Goal: Task Accomplishment & Management: Manage account settings

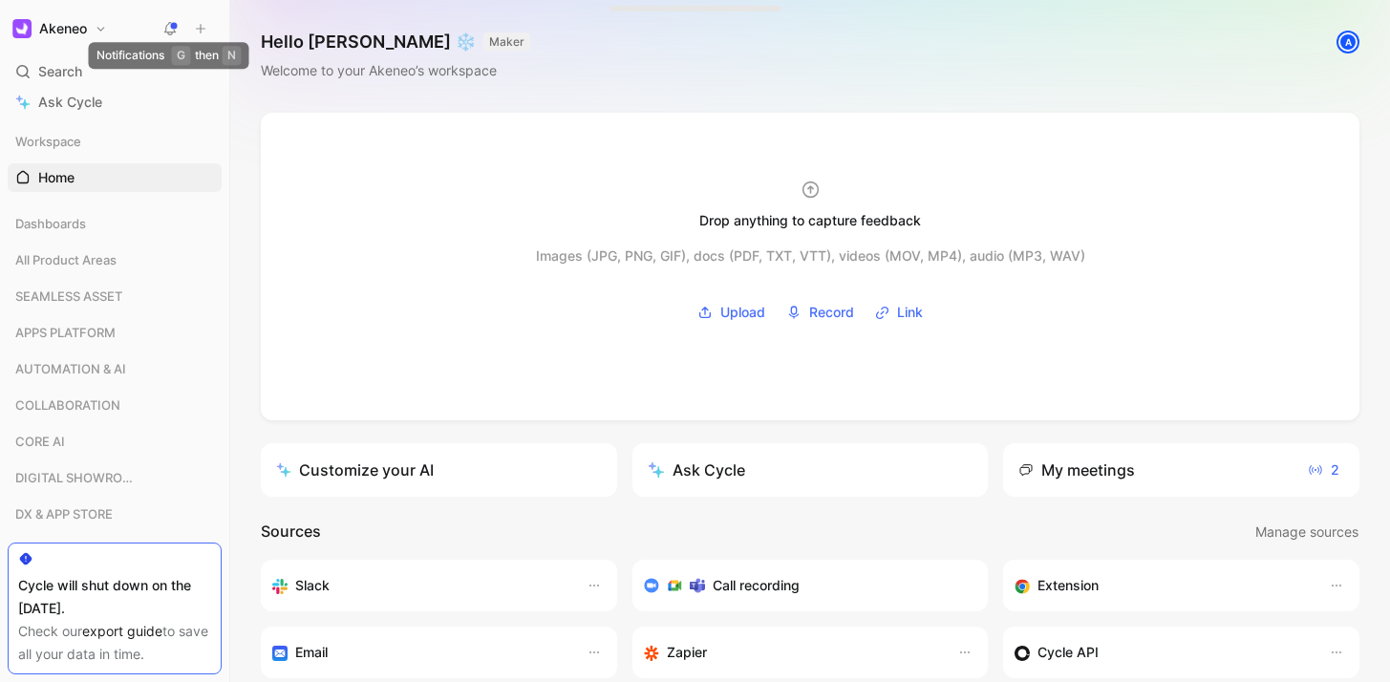
click at [175, 24] on use at bounding box center [170, 27] width 13 height 13
click at [100, 30] on button "Akeneo" at bounding box center [60, 28] width 104 height 27
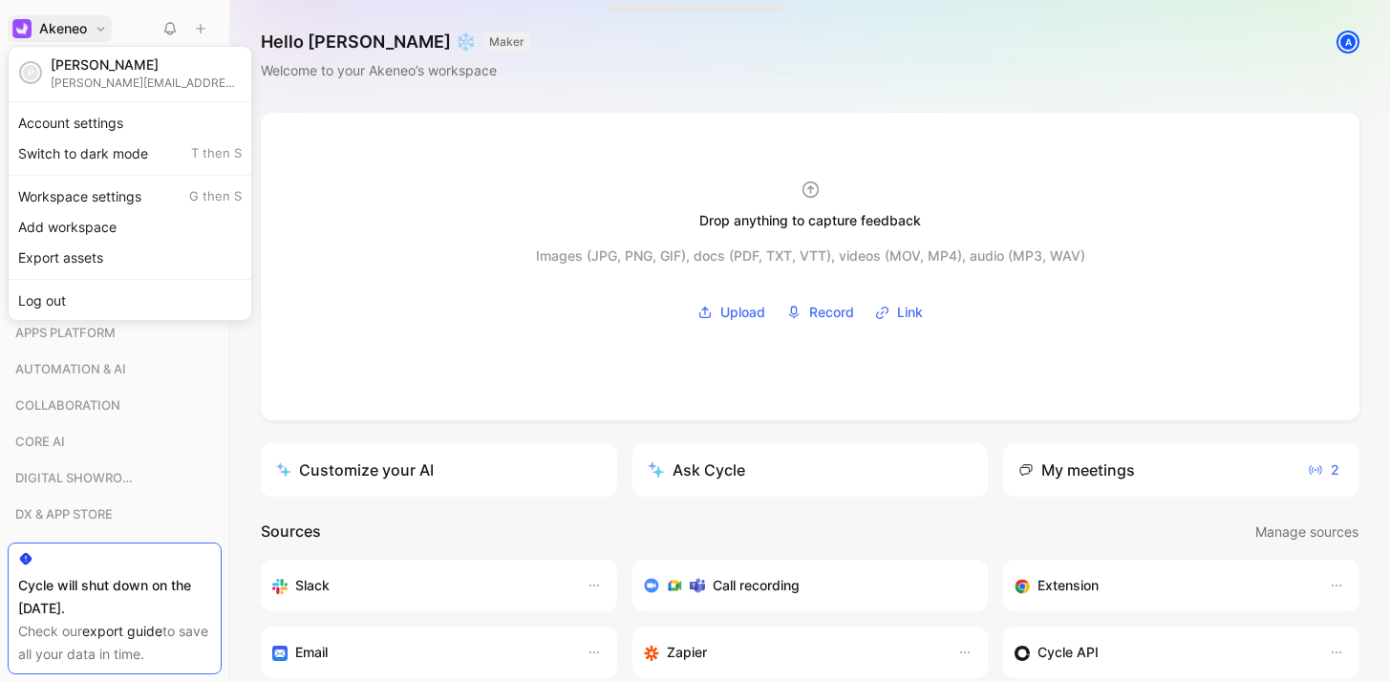
click at [166, 27] on div at bounding box center [695, 341] width 1390 height 682
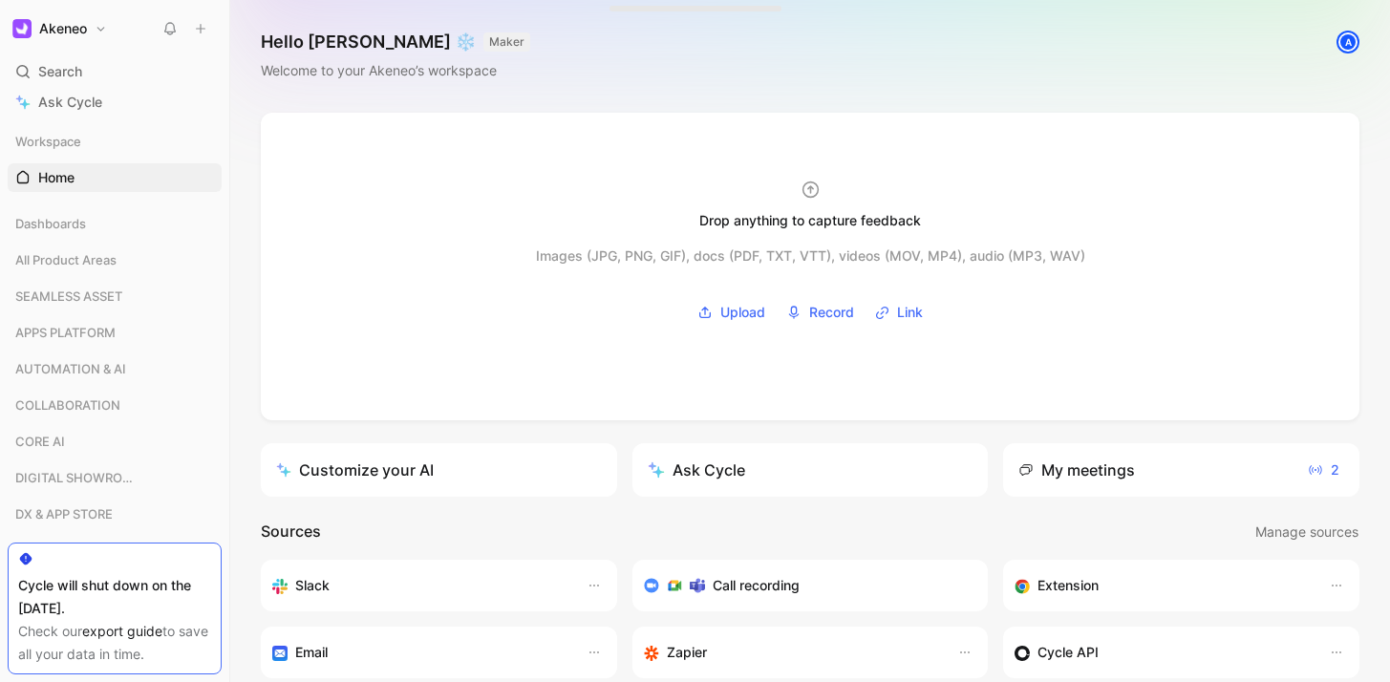
click at [174, 27] on use at bounding box center [170, 28] width 11 height 11
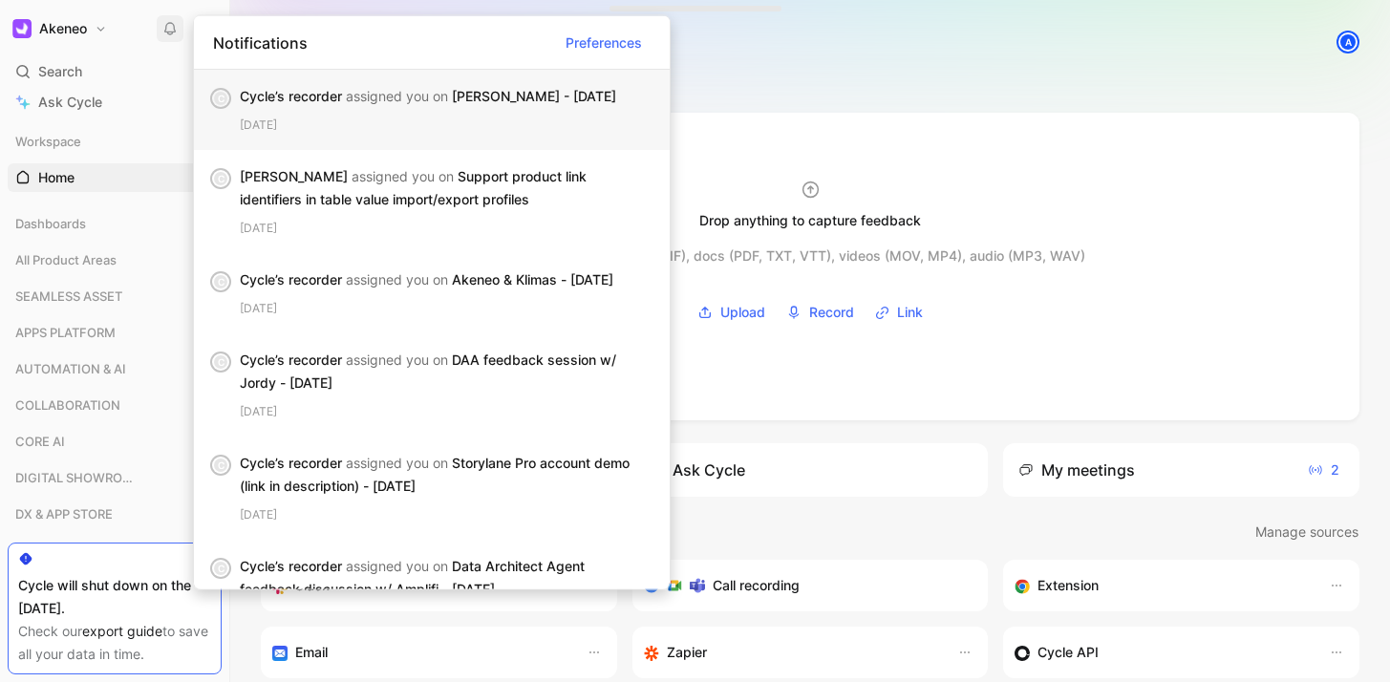
click at [520, 100] on div "Cycle’s recorder assigned you on [PERSON_NAME] - [DATE]" at bounding box center [439, 96] width 399 height 23
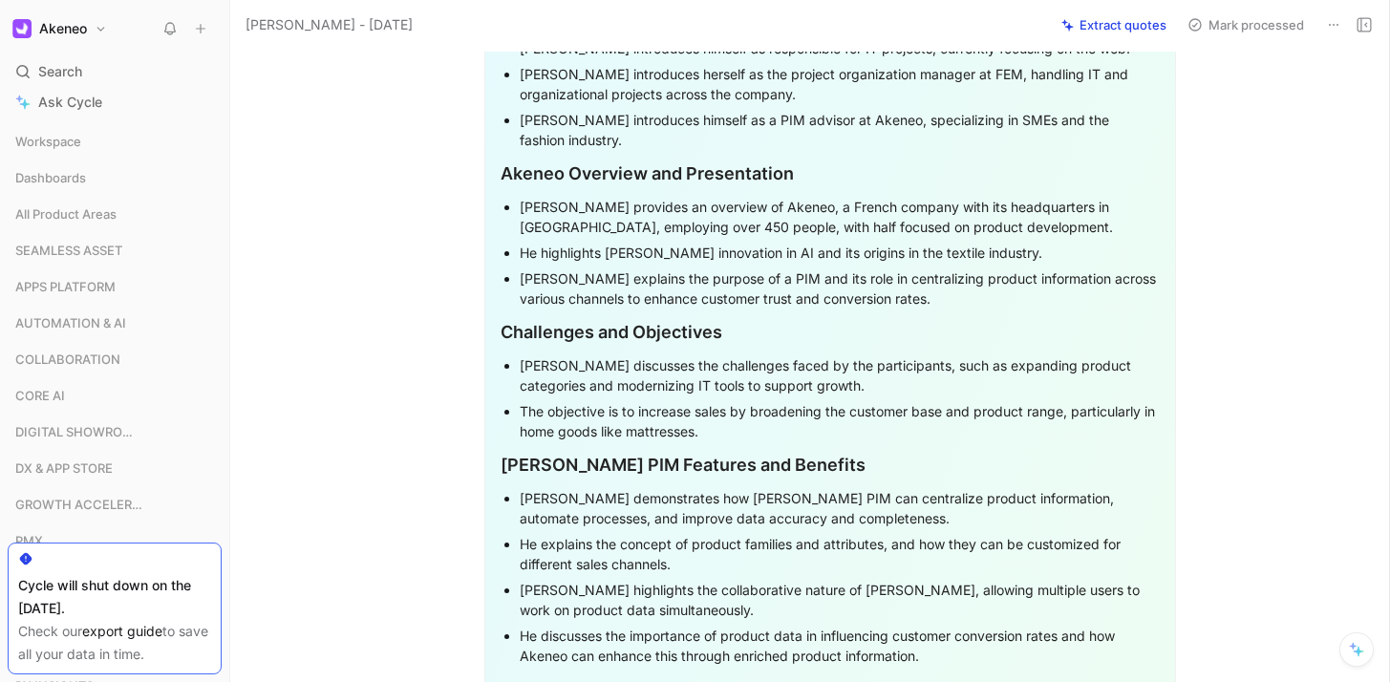
scroll to position [4427, 0]
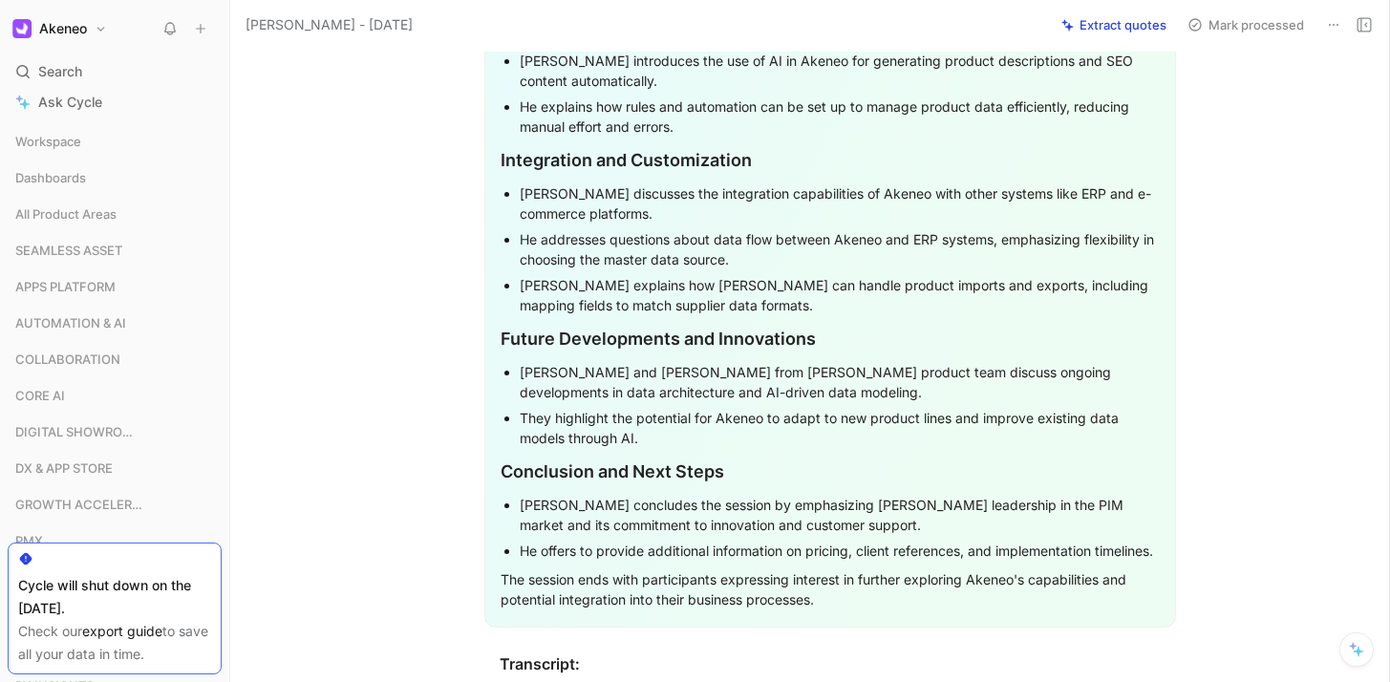
click at [75, 27] on h1 "Akeneo" at bounding box center [63, 28] width 48 height 17
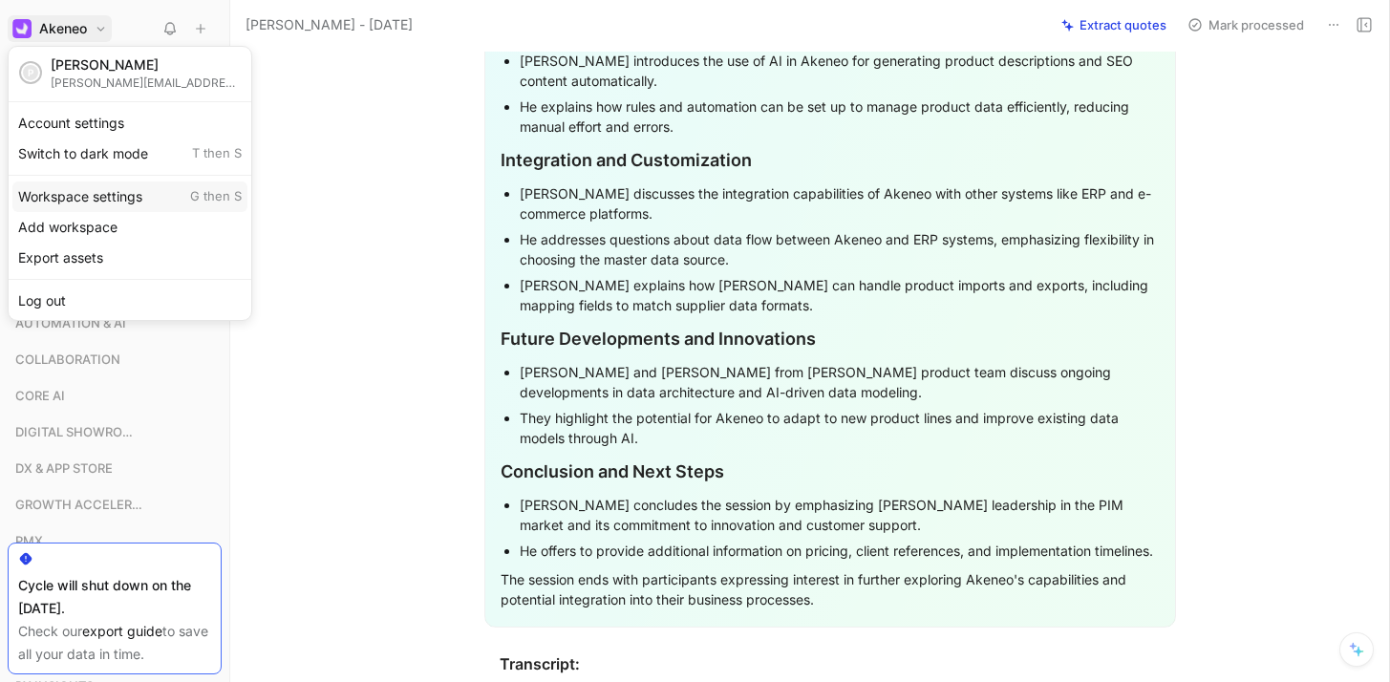
click at [113, 198] on div "Workspace settings G then S" at bounding box center [129, 197] width 235 height 31
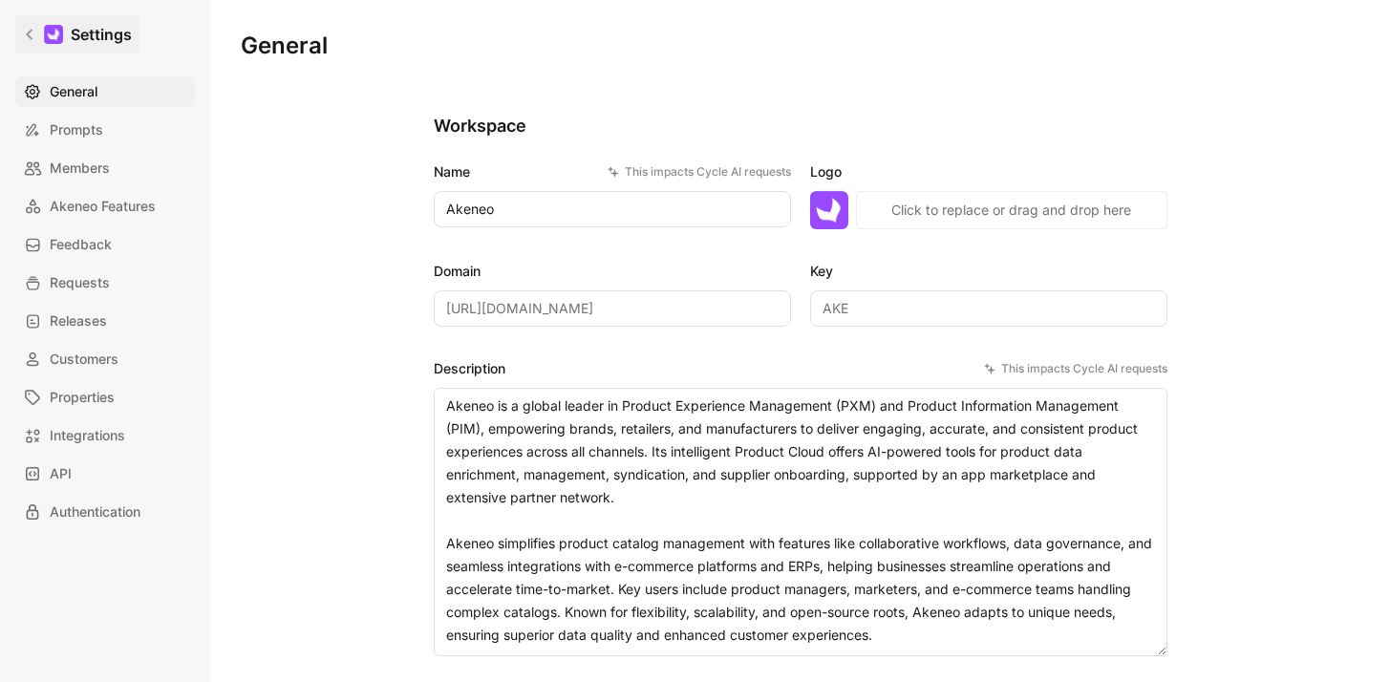
click at [25, 33] on icon at bounding box center [29, 34] width 13 height 13
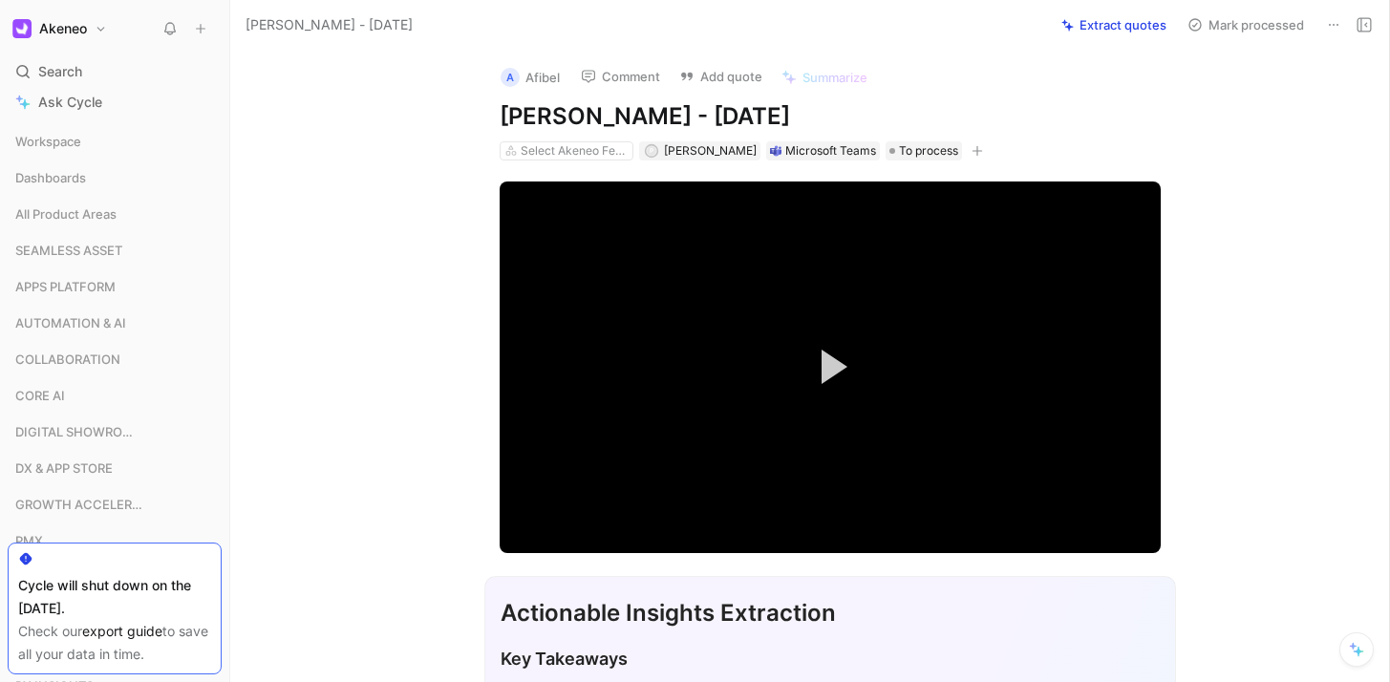
click at [87, 27] on h1 "Akeneo" at bounding box center [63, 28] width 48 height 17
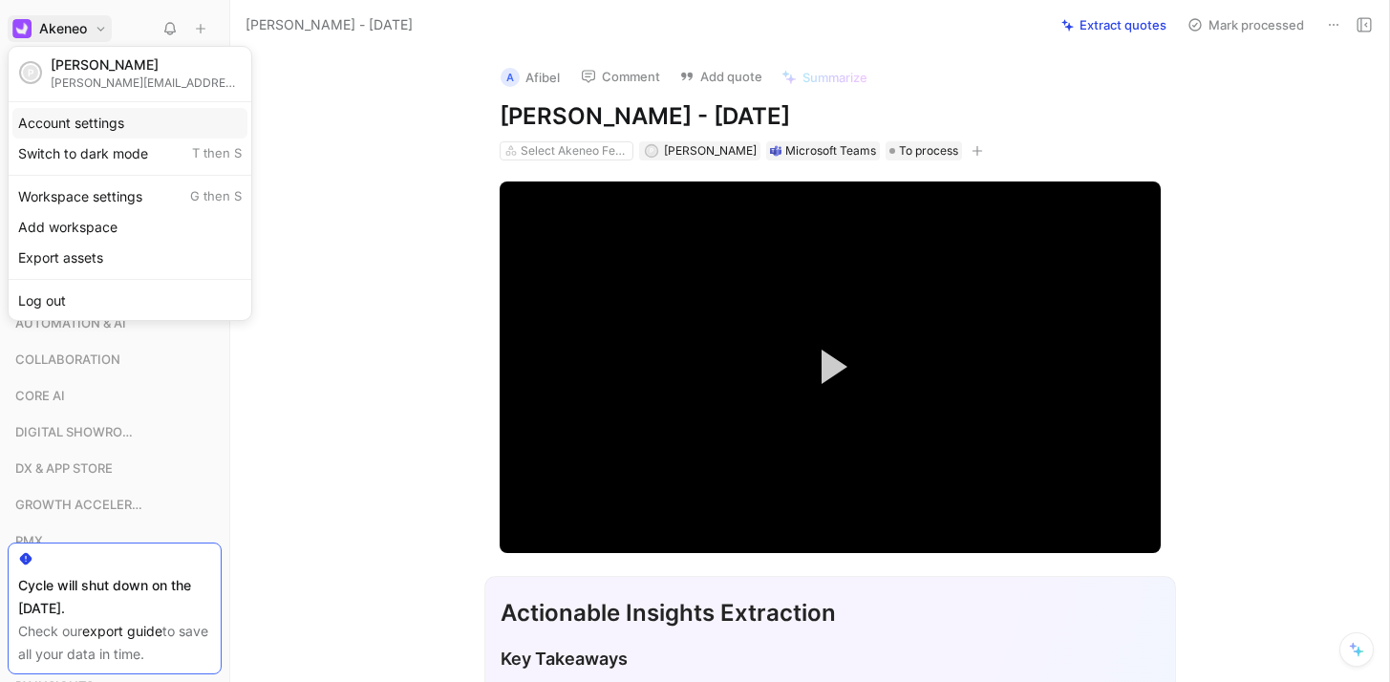
click at [96, 133] on div "Account settings" at bounding box center [129, 123] width 235 height 31
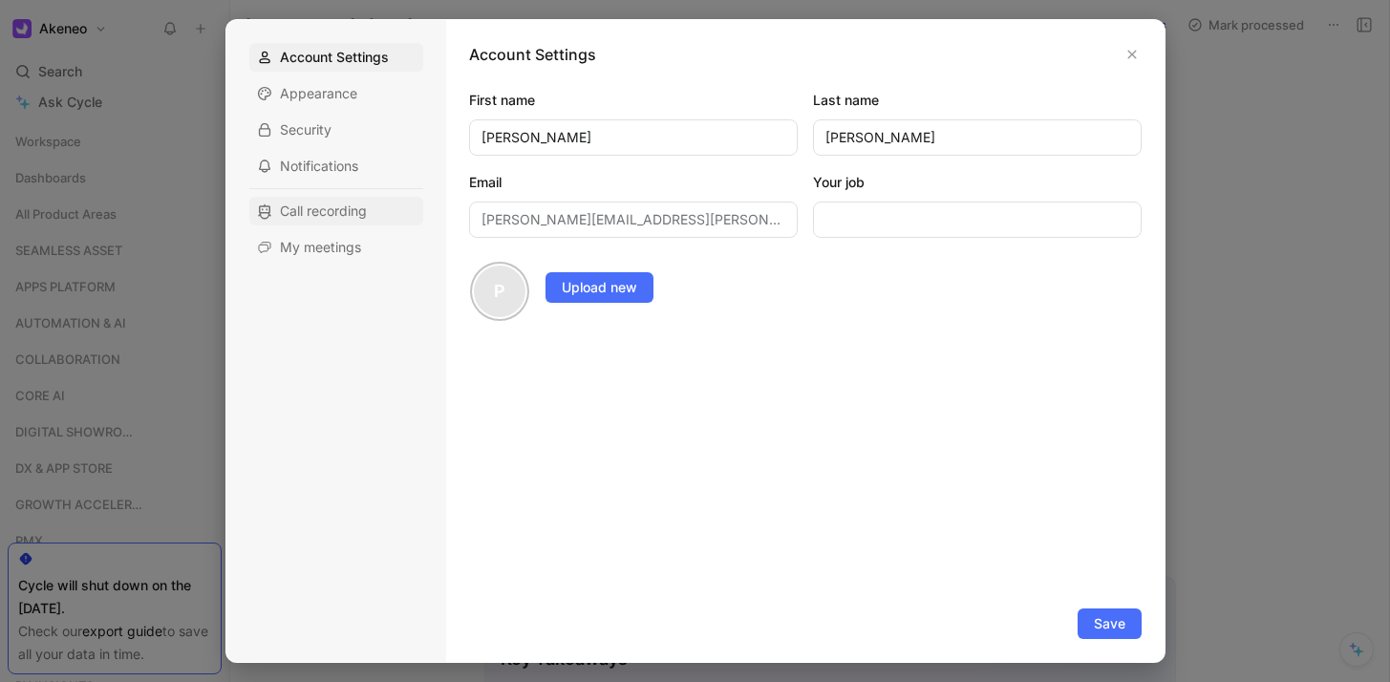
click at [316, 208] on span "Call recording" at bounding box center [323, 211] width 87 height 19
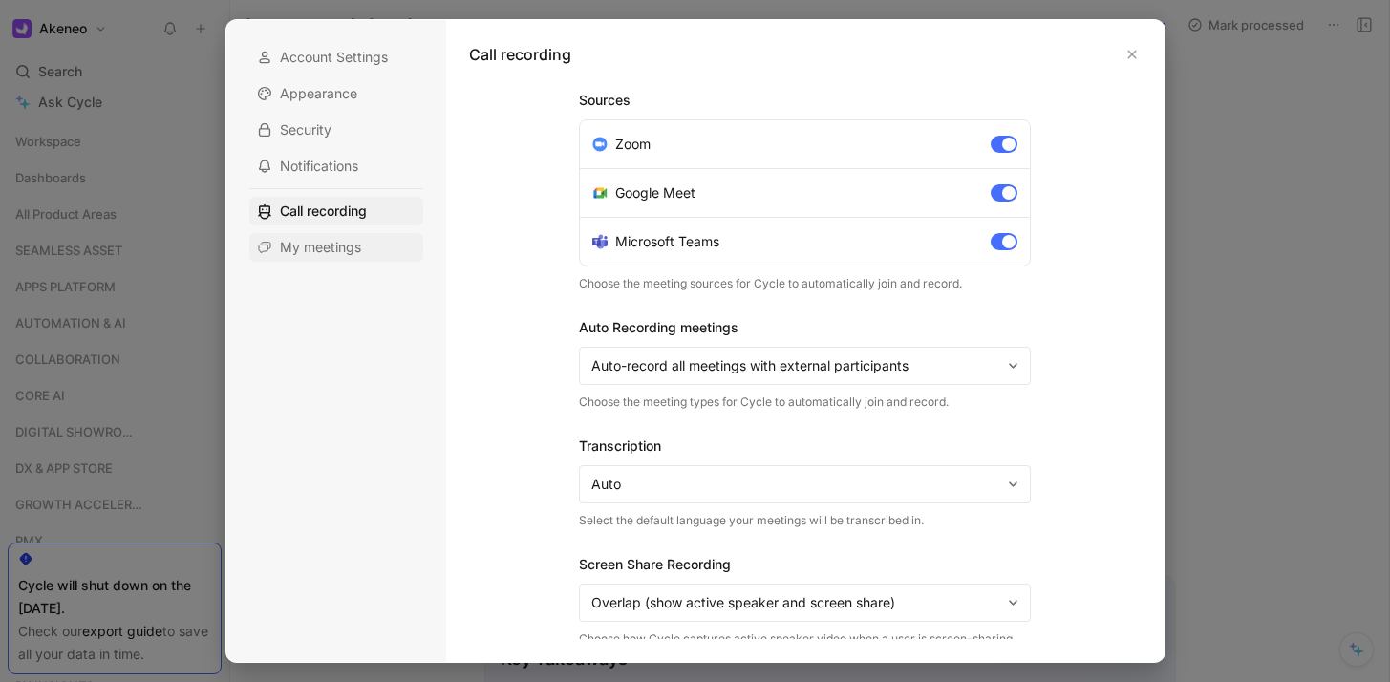
click at [352, 246] on span "My meetings" at bounding box center [320, 247] width 81 height 19
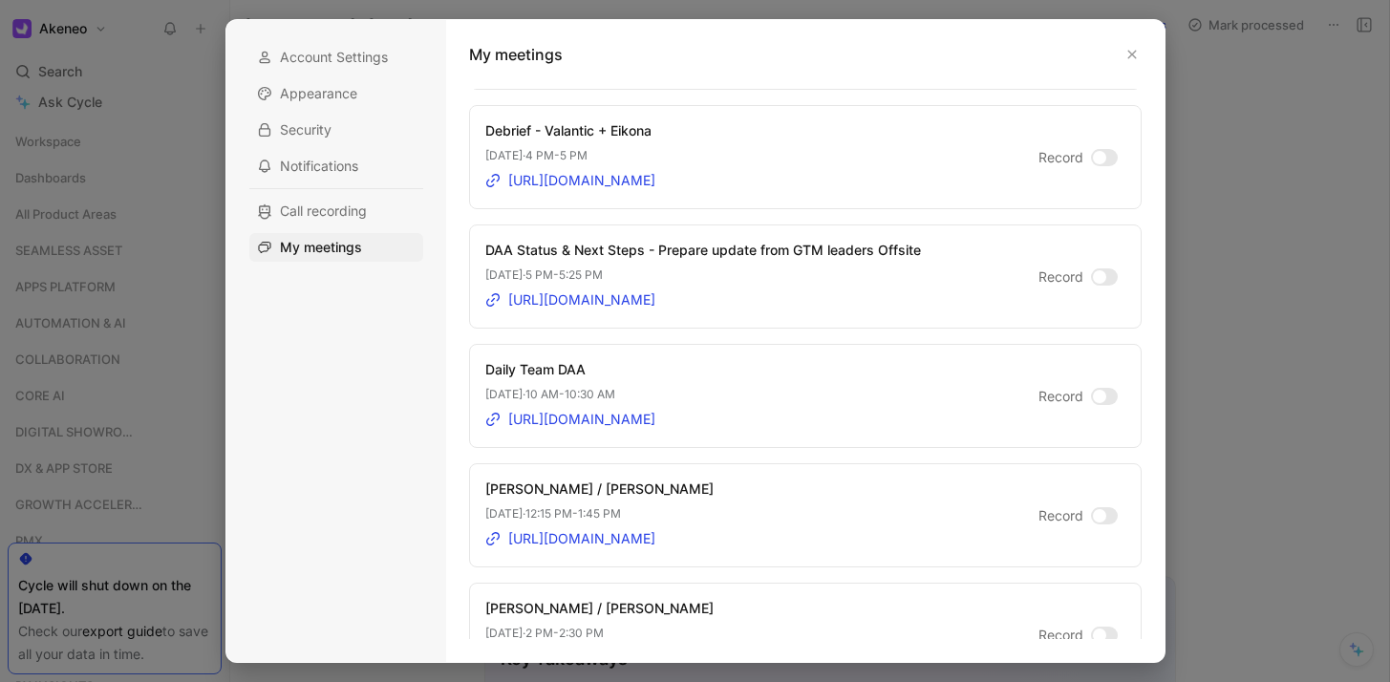
scroll to position [1932, 0]
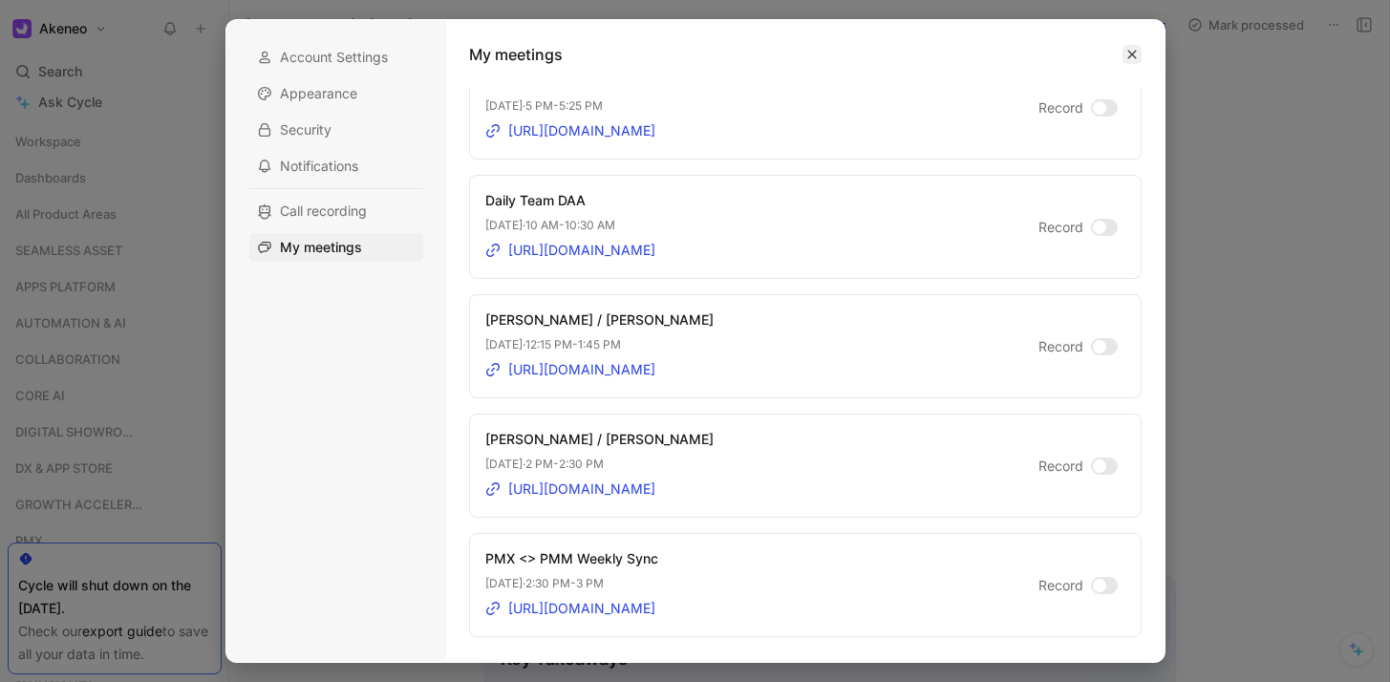
click at [1129, 58] on icon "button" at bounding box center [1132, 54] width 11 height 11
